Goal: Transaction & Acquisition: Download file/media

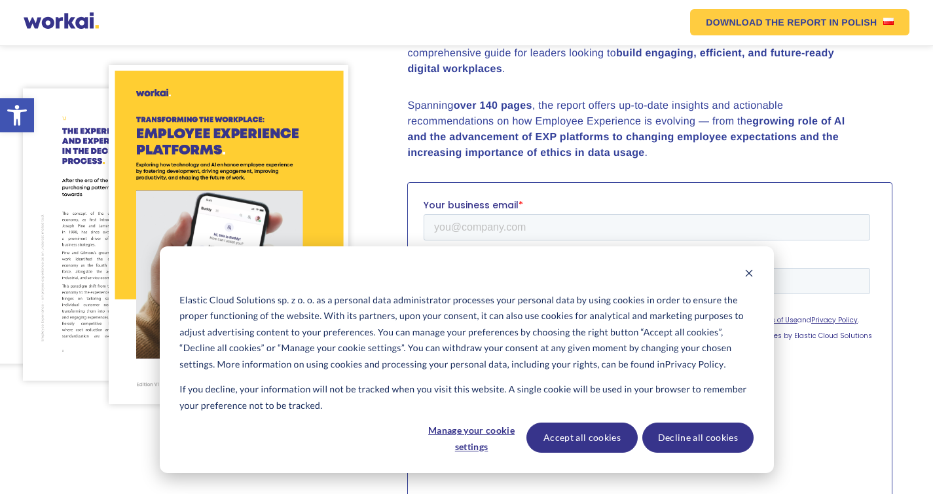
scroll to position [214, 0]
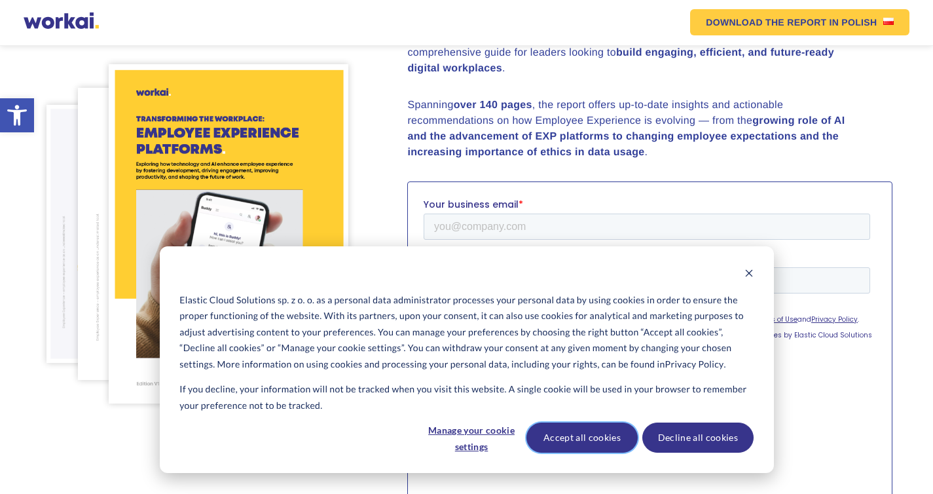
click at [583, 443] on button "Accept all cookies" at bounding box center [581, 437] width 111 height 30
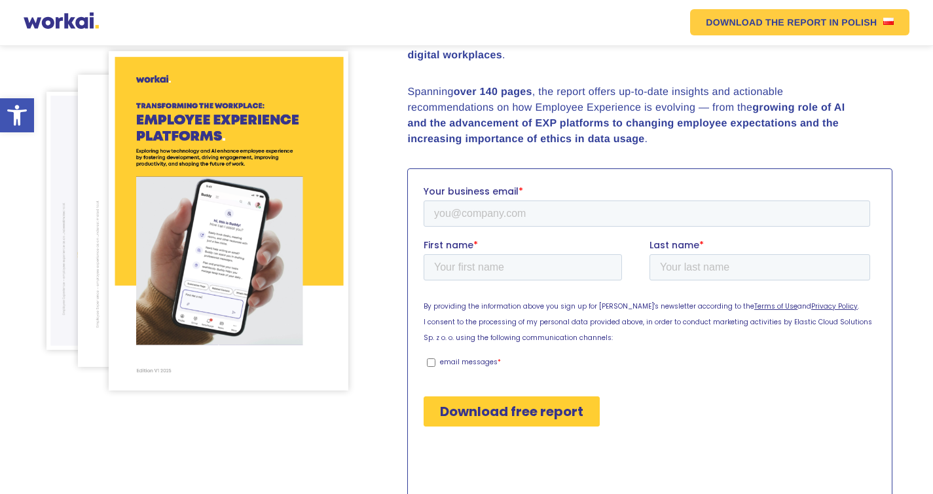
scroll to position [325, 0]
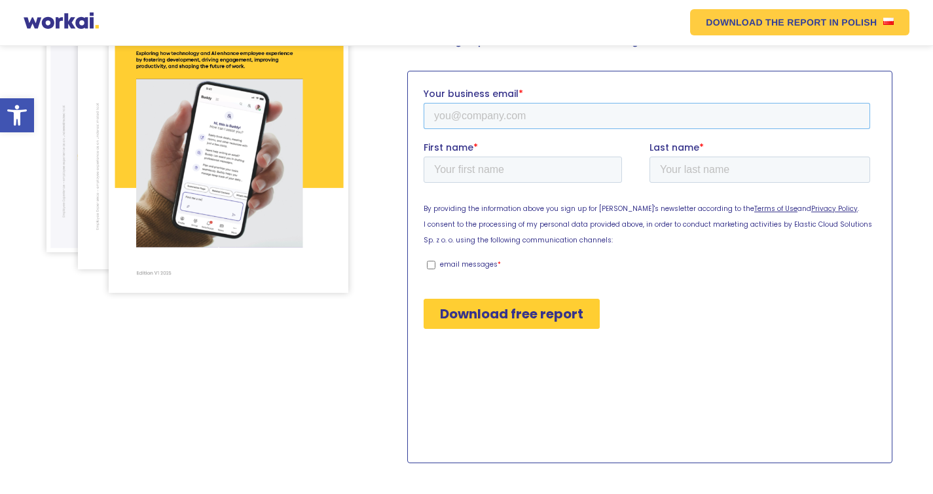
click at [515, 119] on input "Your business email *" at bounding box center [647, 115] width 447 height 26
type input "[PERSON_NAME][EMAIL_ADDRESS][DOMAIN_NAME]"
click at [497, 171] on input "First name *" at bounding box center [523, 169] width 198 height 26
type input "[PERSON_NAME]"
type input "Das"
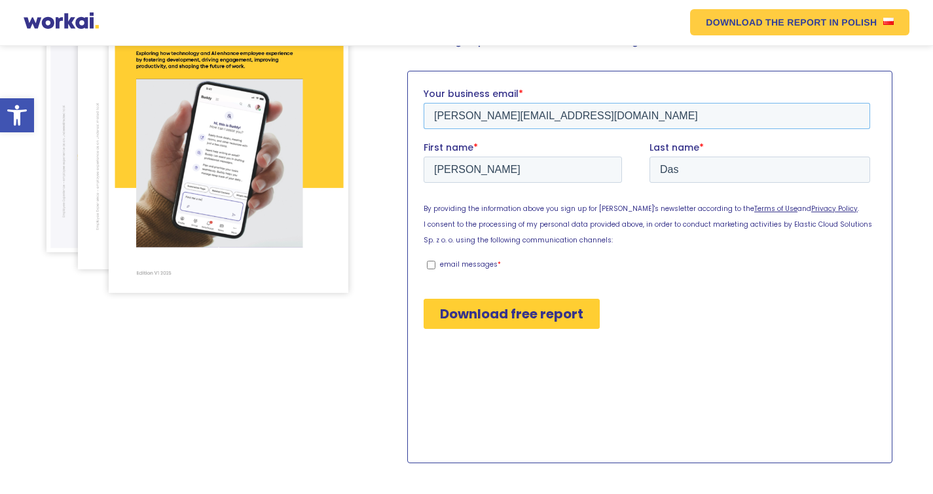
click at [490, 116] on input "[PERSON_NAME][EMAIL_ADDRESS][DOMAIN_NAME]" at bounding box center [647, 115] width 447 height 26
type input "[PERSON_NAME][EMAIL_ADDRESS][DOMAIN_NAME]"
click at [518, 319] on input "Download free report" at bounding box center [512, 313] width 176 height 30
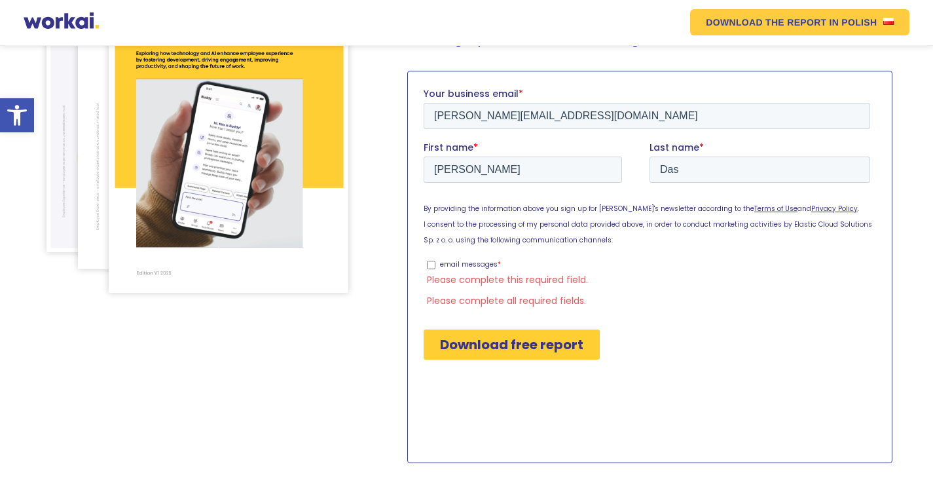
click at [432, 265] on input "email messages *" at bounding box center [431, 264] width 9 height 9
checkbox input "true"
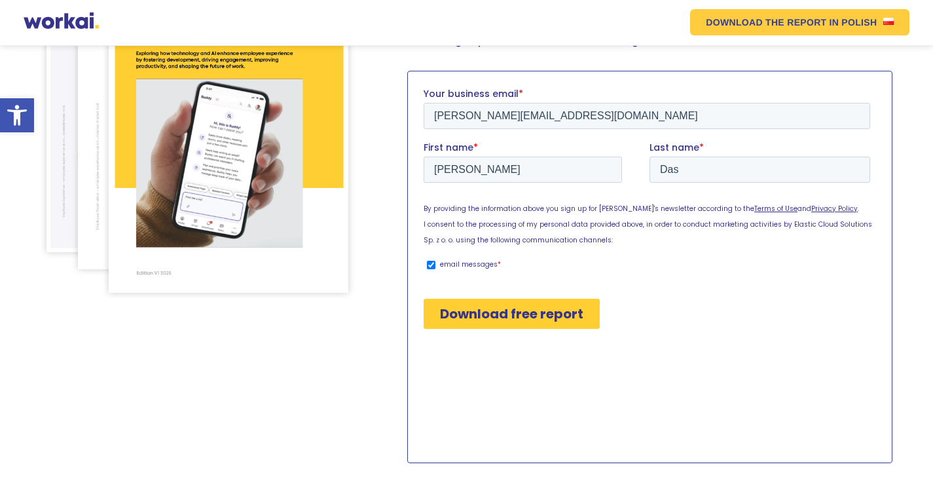
click at [492, 312] on input "Download free report" at bounding box center [512, 313] width 176 height 30
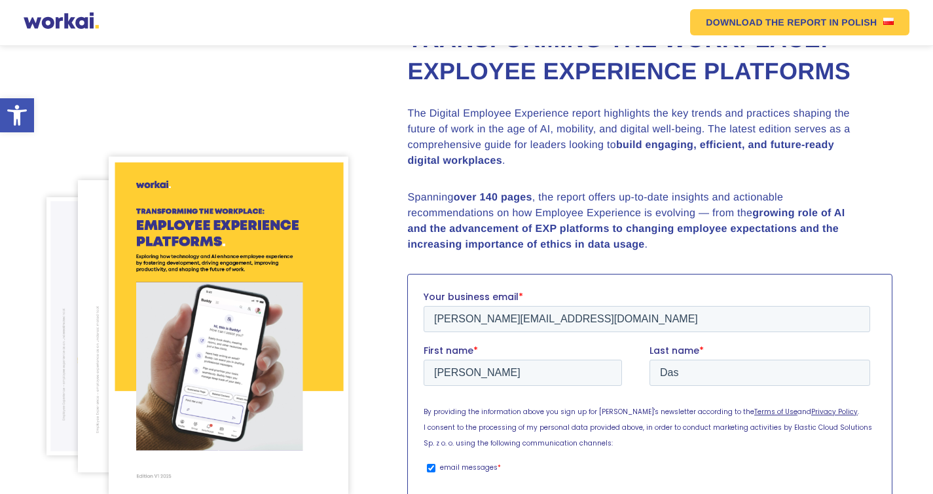
scroll to position [0, 0]
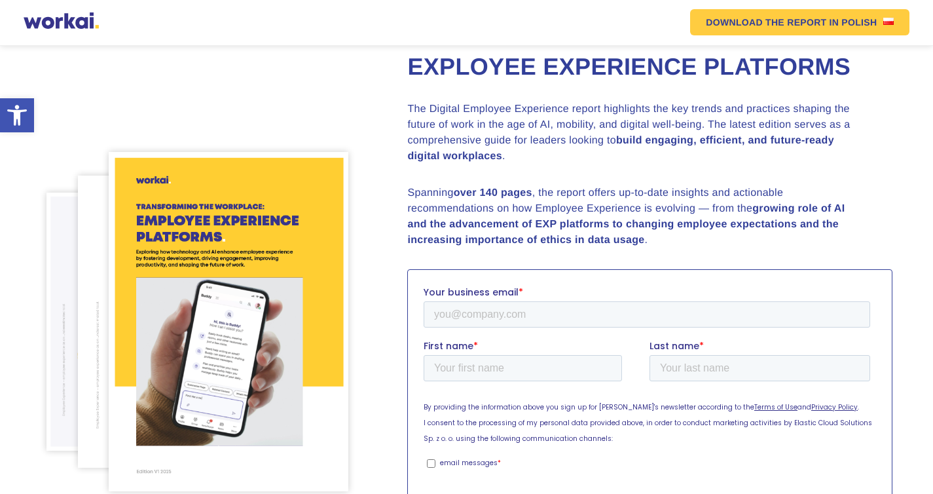
scroll to position [163, 0]
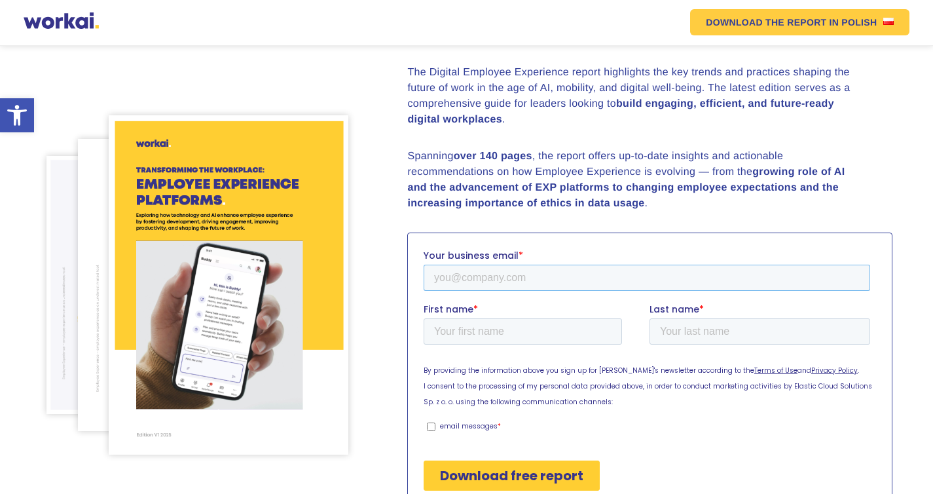
click at [484, 269] on input "Your business email *" at bounding box center [647, 277] width 447 height 26
type input "[PERSON_NAME][EMAIL_ADDRESS][DOMAIN_NAME]"
click at [463, 327] on input "First name *" at bounding box center [523, 331] width 198 height 26
type input "[PERSON_NAME]"
type input "Das"
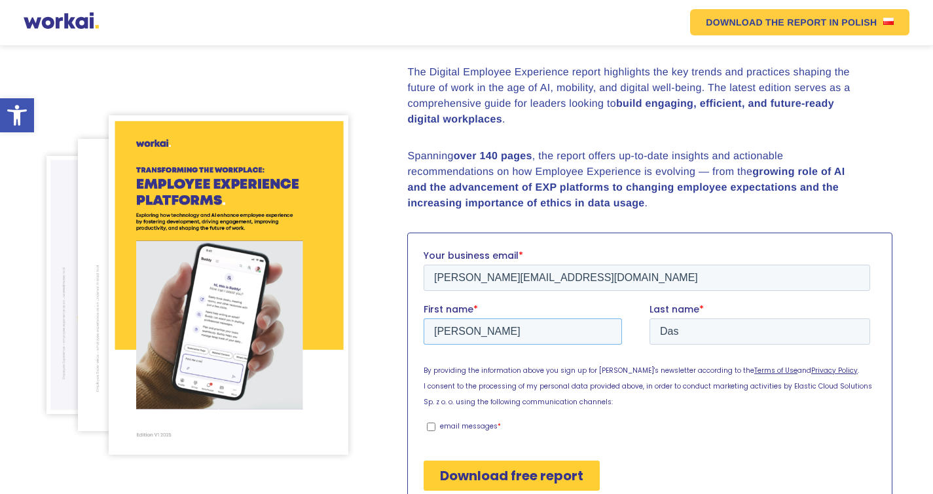
scroll to position [272, 0]
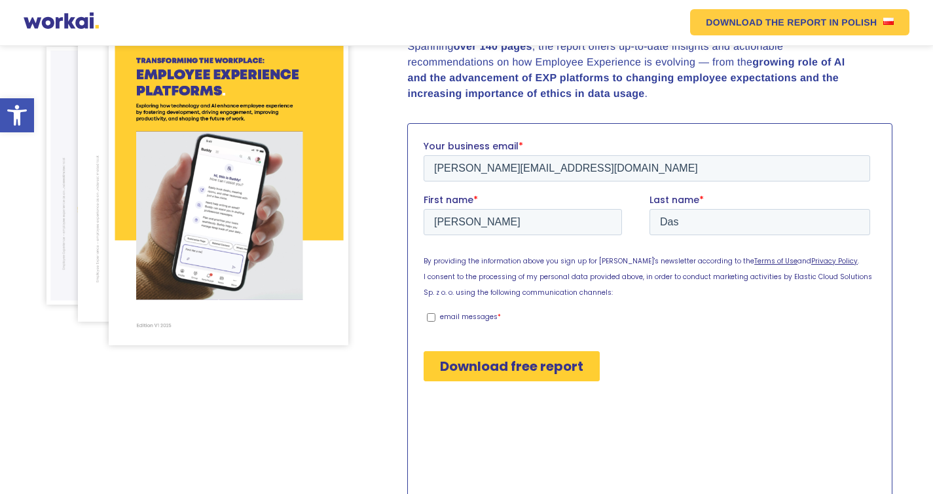
click at [432, 319] on input "email messages *" at bounding box center [431, 316] width 9 height 9
checkbox input "true"
click at [530, 365] on input "Download free report" at bounding box center [512, 365] width 176 height 30
